Goal: Transaction & Acquisition: Purchase product/service

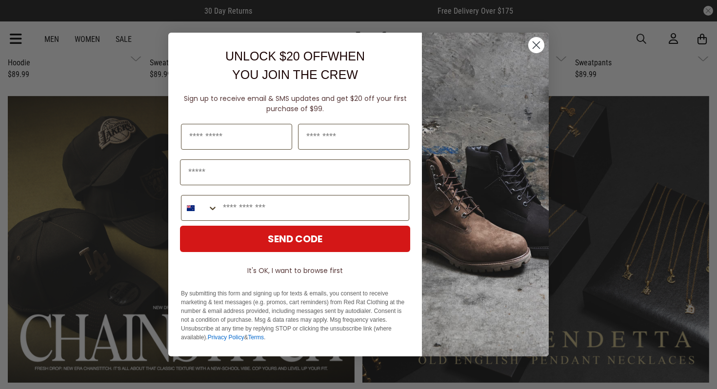
click at [533, 46] on circle "Close dialog" at bounding box center [536, 45] width 16 height 16
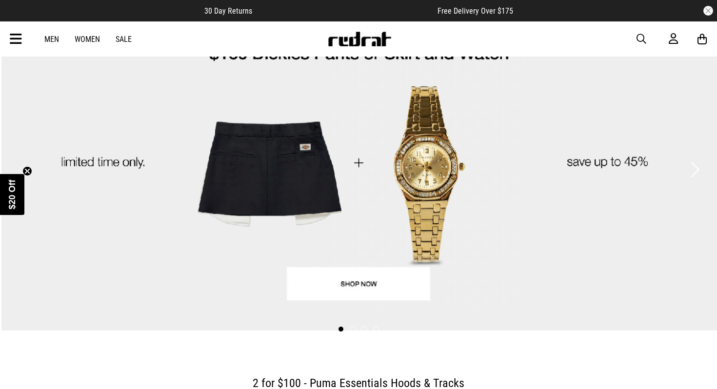
scroll to position [28, 0]
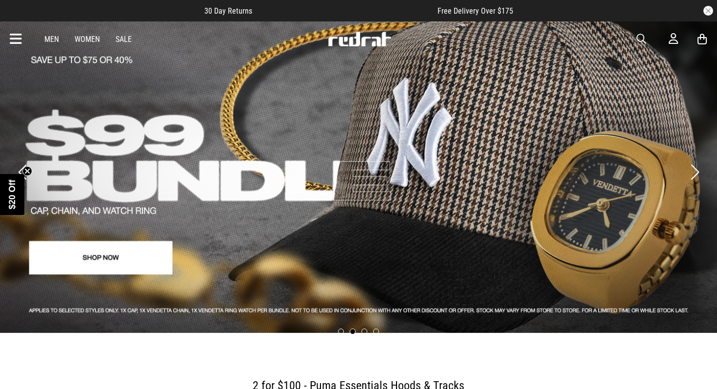
click at [19, 161] on button "Previous slide" at bounding box center [22, 171] width 13 height 21
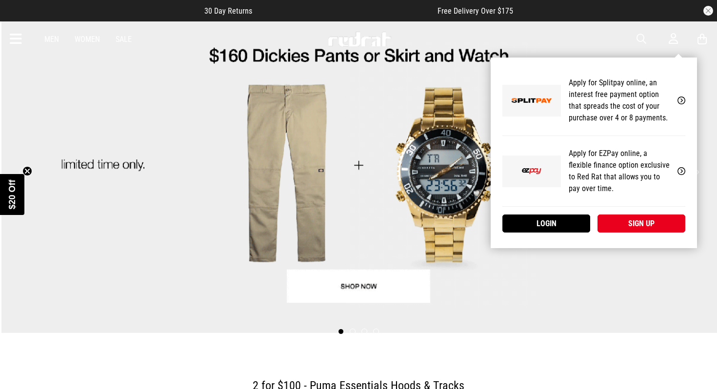
scroll to position [0, 0]
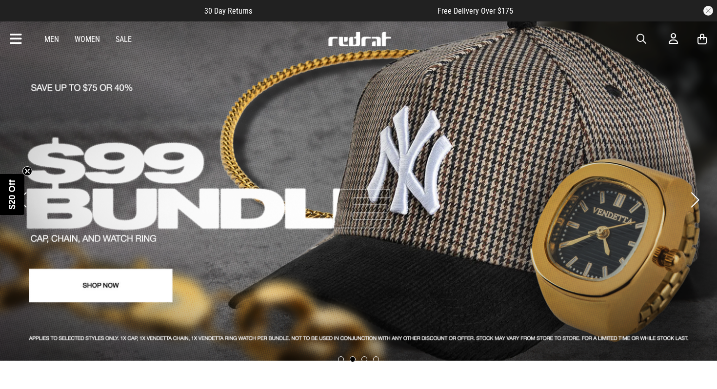
click at [49, 36] on link "Men" at bounding box center [51, 39] width 15 height 9
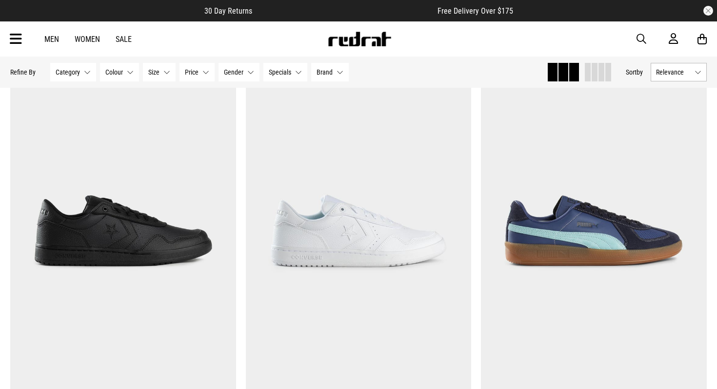
scroll to position [1301, 0]
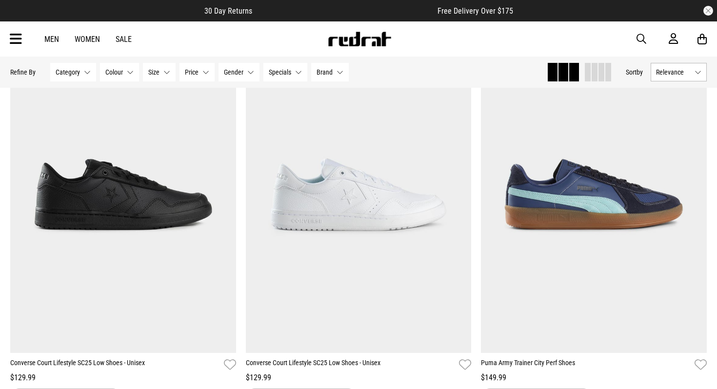
click at [636, 38] on div "Men Women Sale Sign in New Back Footwear Back Mens Back Womens Back Youth & Kid…" at bounding box center [358, 38] width 712 height 35
click at [638, 38] on span "button" at bounding box center [641, 39] width 10 height 12
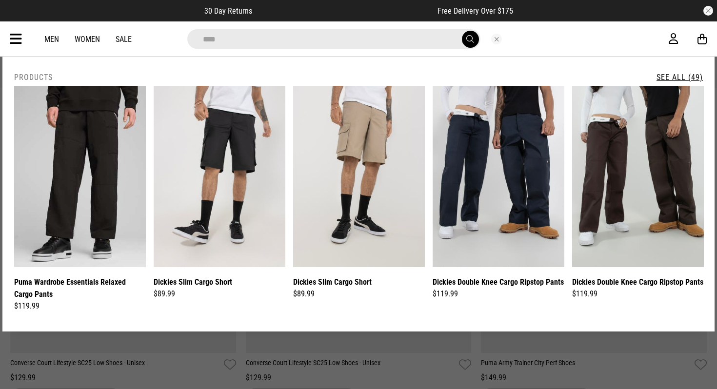
type input "****"
